Goal: Information Seeking & Learning: Learn about a topic

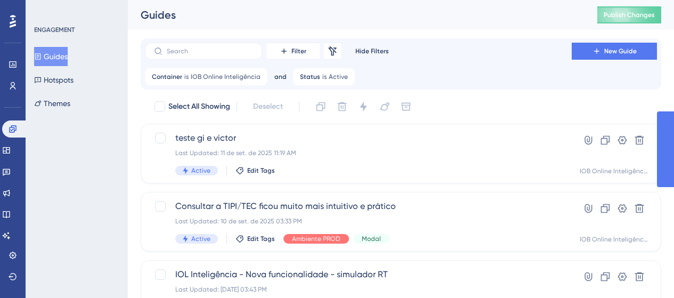
scroll to position [102, 0]
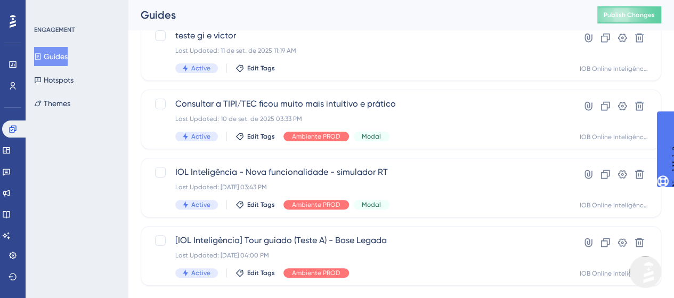
click at [65, 59] on button "Guides" at bounding box center [51, 56] width 34 height 19
click at [11, 148] on icon at bounding box center [6, 150] width 9 height 9
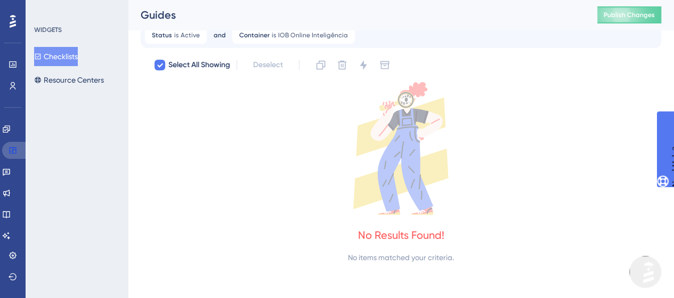
click at [14, 148] on icon at bounding box center [13, 150] width 9 height 9
click at [11, 127] on icon at bounding box center [6, 129] width 9 height 9
click at [11, 129] on link at bounding box center [6, 128] width 9 height 17
click at [10, 127] on icon at bounding box center [6, 128] width 7 height 7
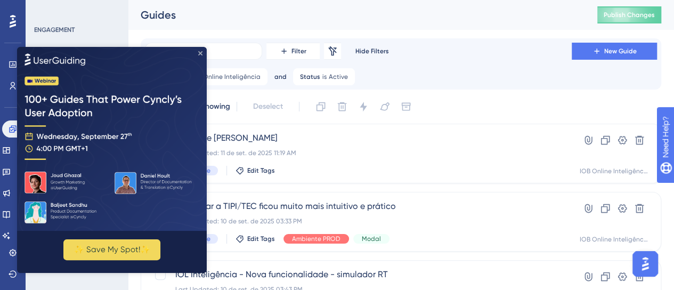
click at [201, 55] on icon "Close Preview" at bounding box center [200, 53] width 4 height 4
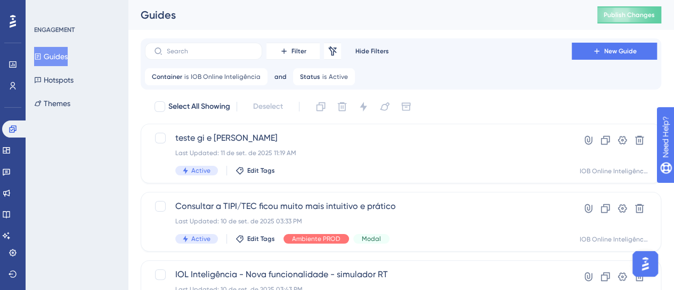
click at [85, 174] on div "ENGAGEMENT Guides Hotspots Themes" at bounding box center [77, 145] width 102 height 290
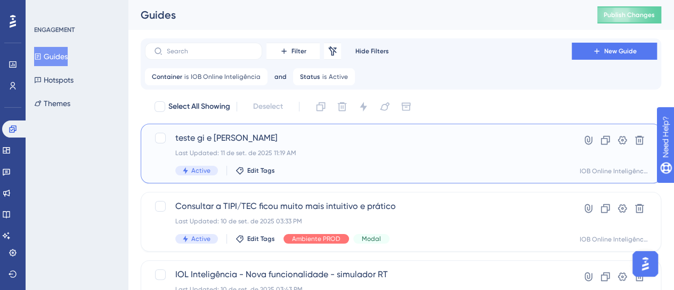
click at [376, 142] on span "teste gi e [PERSON_NAME]" at bounding box center [358, 138] width 366 height 13
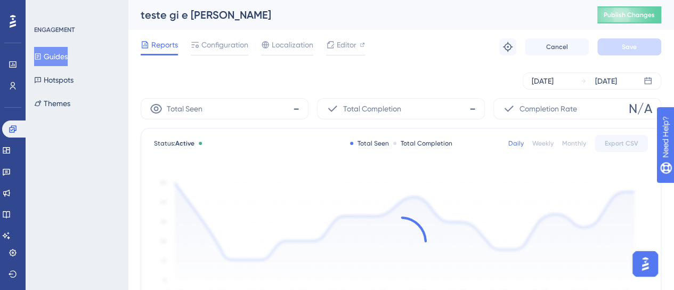
click at [225, 27] on div "teste gi e [PERSON_NAME] Publish Changes" at bounding box center [401, 15] width 546 height 30
click at [223, 45] on span "Configuration" at bounding box center [224, 44] width 47 height 13
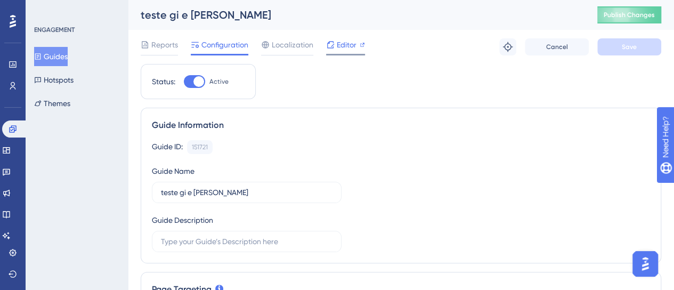
click at [336, 45] on div "Editor" at bounding box center [345, 44] width 39 height 13
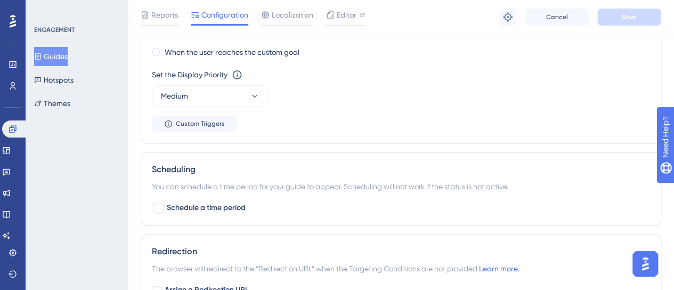
scroll to position [613, 0]
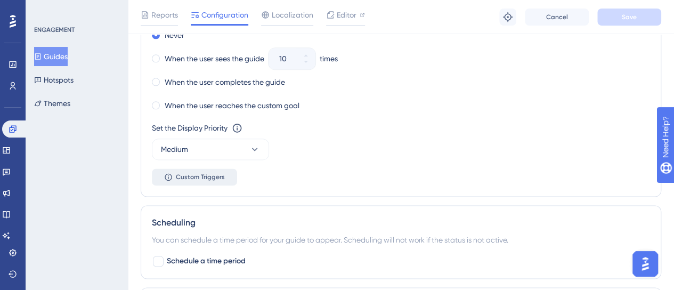
click at [212, 180] on button "Custom Triggers" at bounding box center [194, 176] width 85 height 17
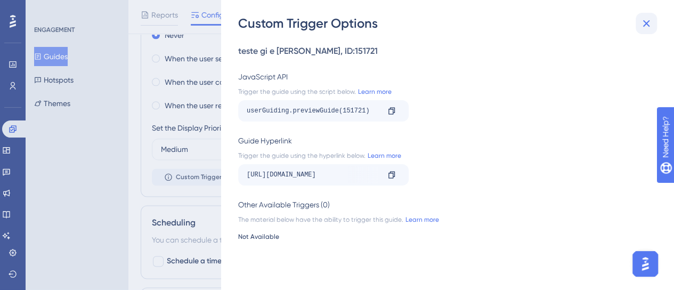
click at [655, 23] on button at bounding box center [646, 23] width 21 height 21
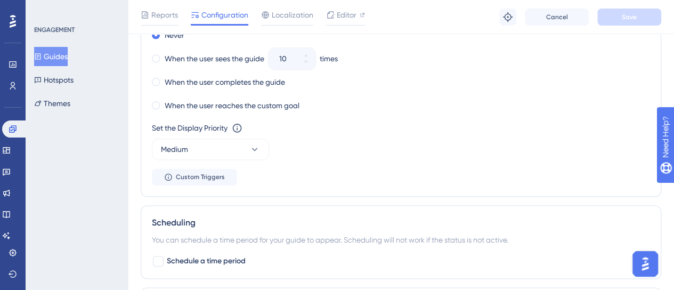
click at [648, 269] on img "Open AI Assistant Launcher" at bounding box center [645, 263] width 19 height 19
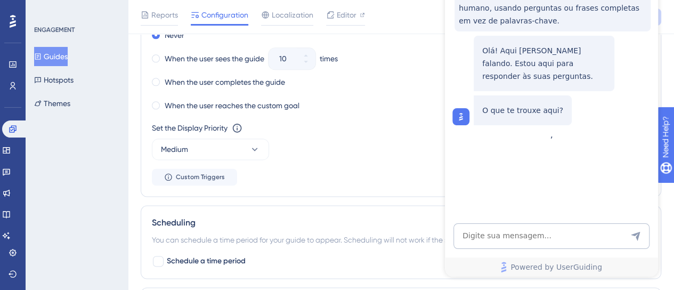
scroll to position [0, 0]
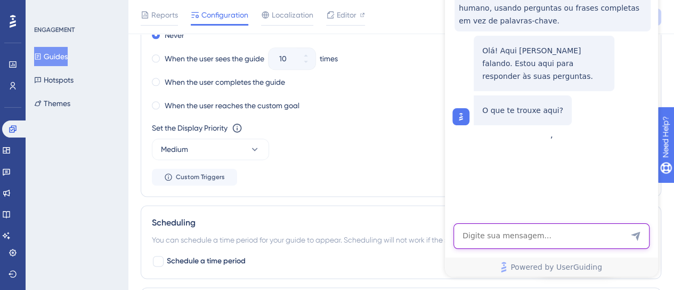
click at [544, 243] on textarea "AI Assistant Text Input" at bounding box center [551, 236] width 196 height 26
type textarea "run javascript"
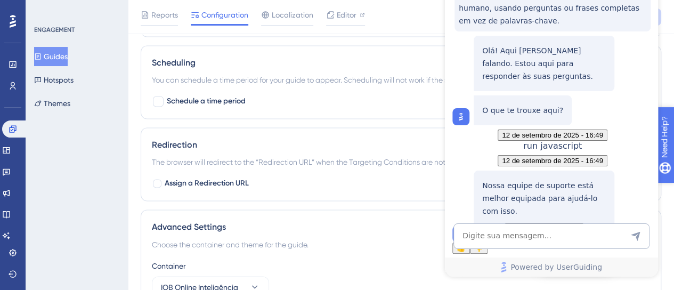
click at [673, 189] on icon "open resource center" at bounding box center [671, 192] width 12 height 12
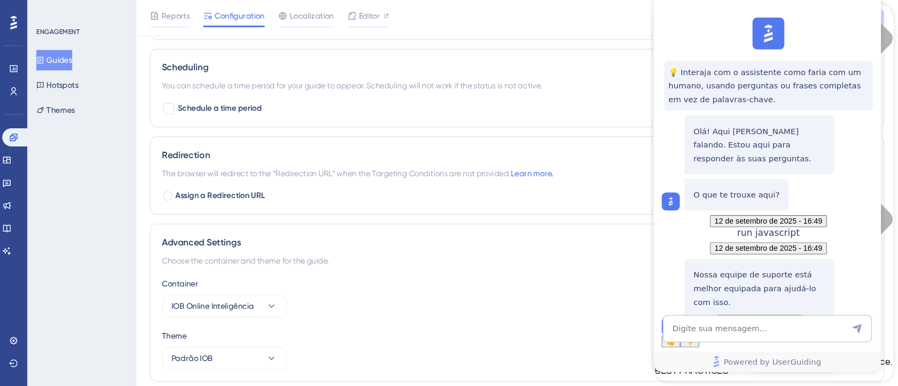
scroll to position [772, 0]
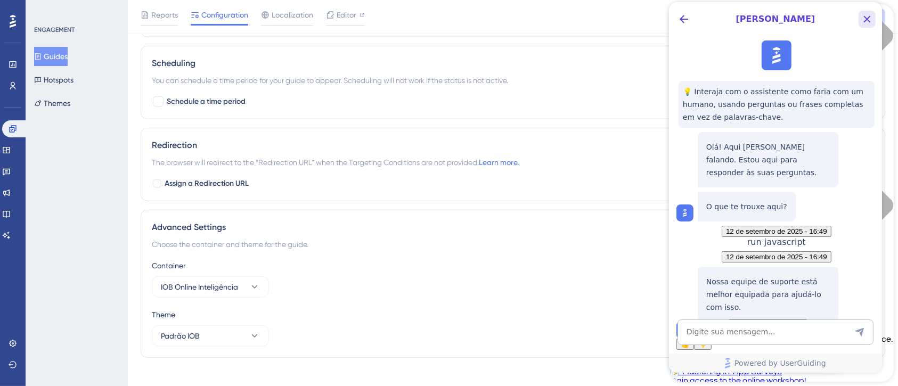
click at [673, 23] on icon "Close Button" at bounding box center [866, 19] width 13 height 13
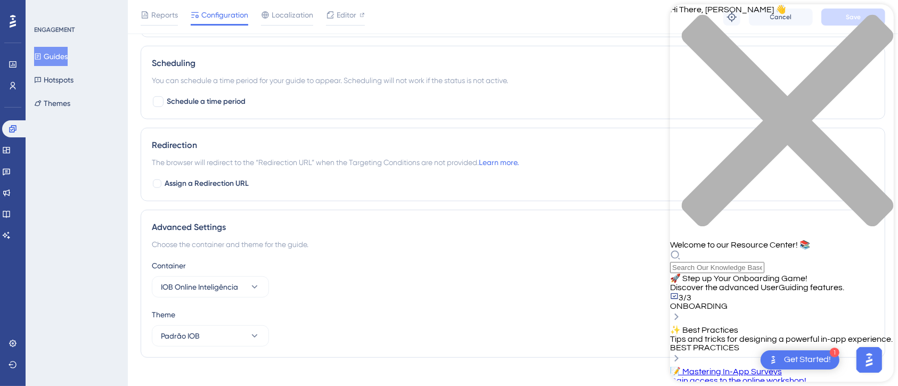
click at [673, 250] on div "Resource Center Header" at bounding box center [782, 261] width 224 height 23
click at [673, 62] on div "Hi There, [PERSON_NAME] 👋 Welcome to our Resource Center! 📚" at bounding box center [782, 138] width 224 height 269
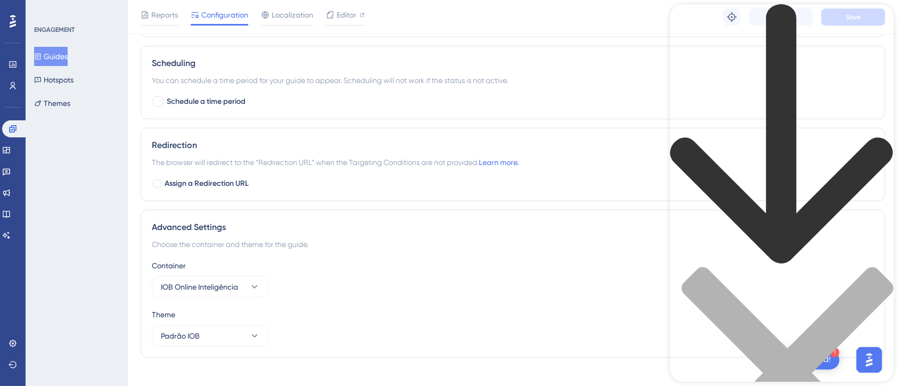
type input "run javascrip"
